Goal: Task Accomplishment & Management: Use online tool/utility

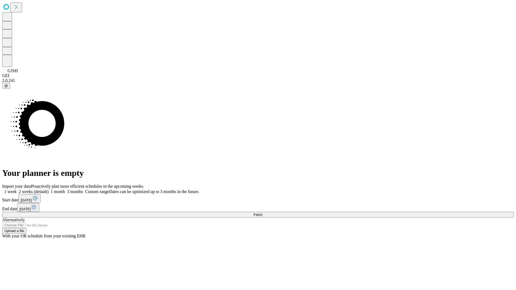
click at [262, 213] on span "Fetch" at bounding box center [257, 215] width 9 height 4
